Goal: Navigation & Orientation: Find specific page/section

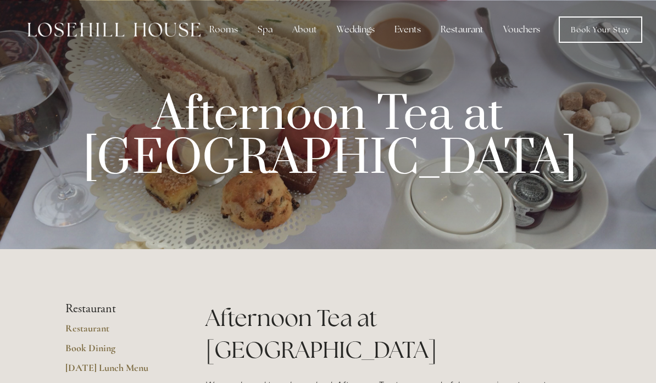
click at [308, 29] on div "About" at bounding box center [304, 30] width 42 height 22
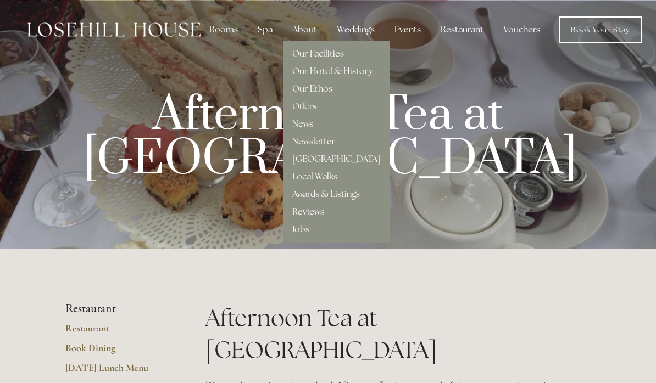
click at [329, 54] on link "Our Facilities" at bounding box center [318, 54] width 52 height 12
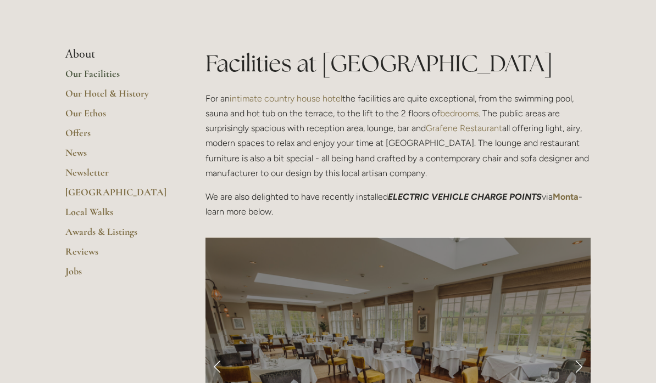
scroll to position [236, 0]
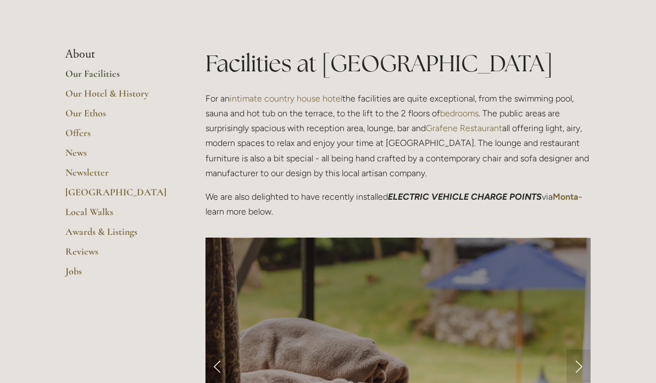
click at [82, 131] on link "Offers" at bounding box center [117, 137] width 105 height 20
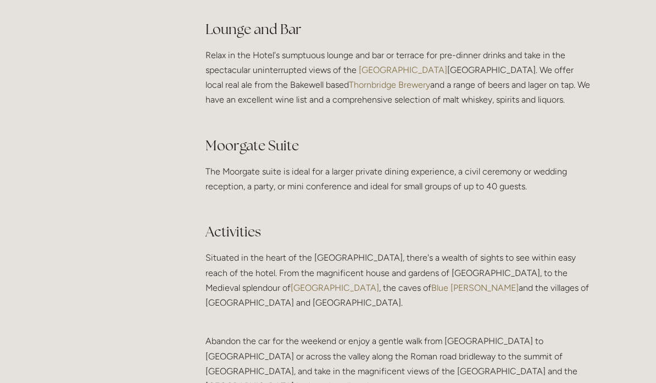
scroll to position [2067, 0]
click at [349, 90] on link "Thornbridge Brewery" at bounding box center [389, 85] width 81 height 10
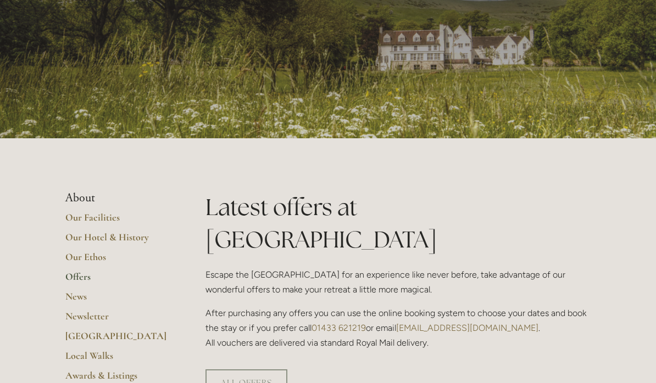
scroll to position [84, 0]
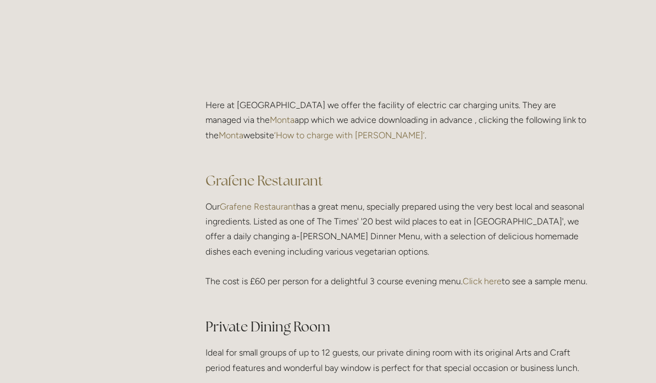
scroll to position [1511, 0]
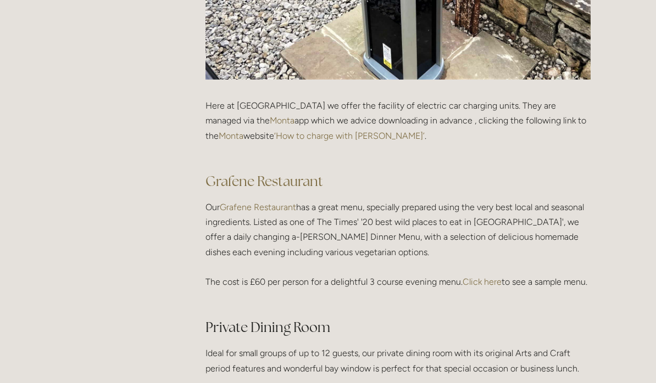
click at [255, 203] on link "Grafene Restaurant" at bounding box center [258, 207] width 76 height 10
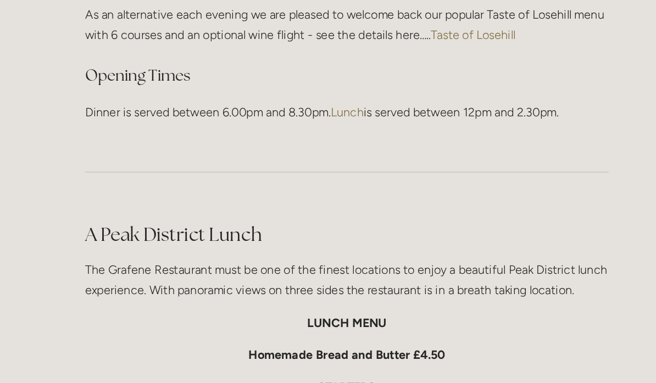
scroll to position [1643, 0]
